Goal: Book appointment/travel/reservation

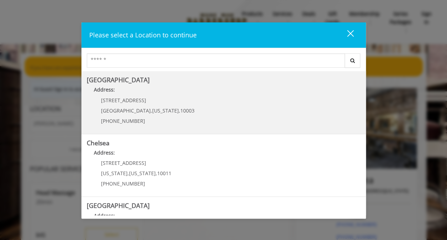
click at [159, 99] on p "[STREET_ADDRESS]" at bounding box center [148, 99] width 94 height 5
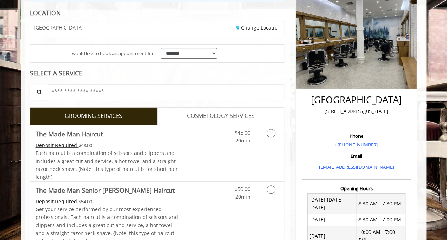
scroll to position [98, 0]
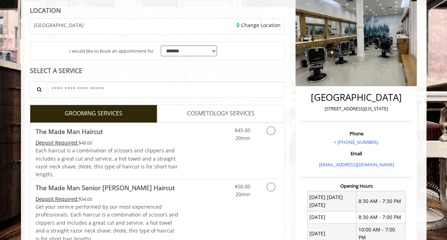
click at [213, 111] on span "COSMETOLOGY SERVICES" at bounding box center [221, 113] width 68 height 9
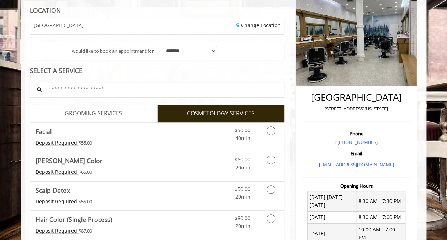
scroll to position [58, 0]
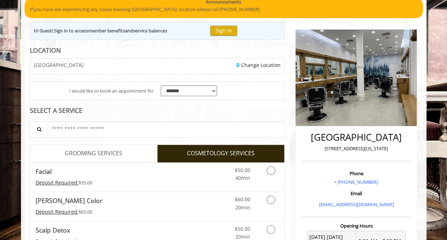
click at [100, 149] on span "GROOMING SERVICES" at bounding box center [94, 153] width 58 height 9
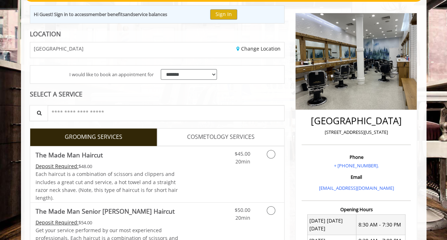
scroll to position [0, 0]
